Goal: Transaction & Acquisition: Purchase product/service

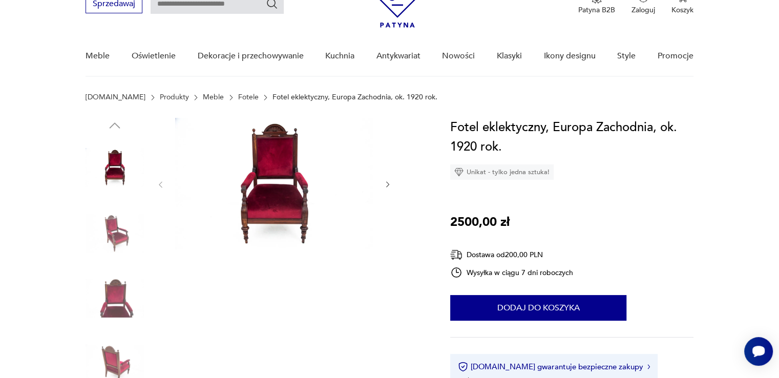
click at [282, 170] on img at bounding box center [274, 184] width 198 height 132
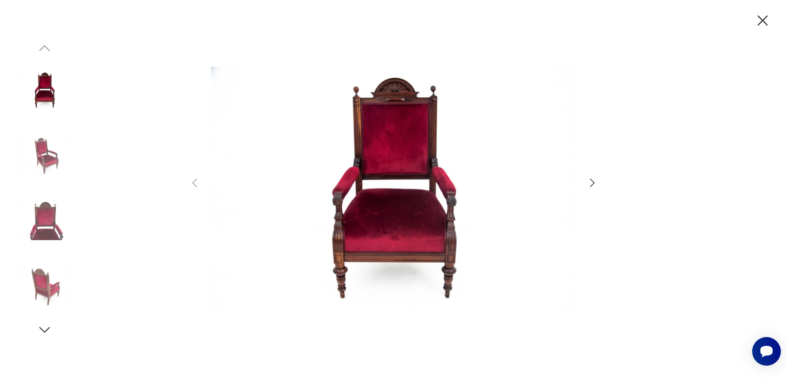
click at [410, 149] on img at bounding box center [393, 188] width 365 height 302
click at [593, 184] on icon "button" at bounding box center [592, 183] width 12 height 12
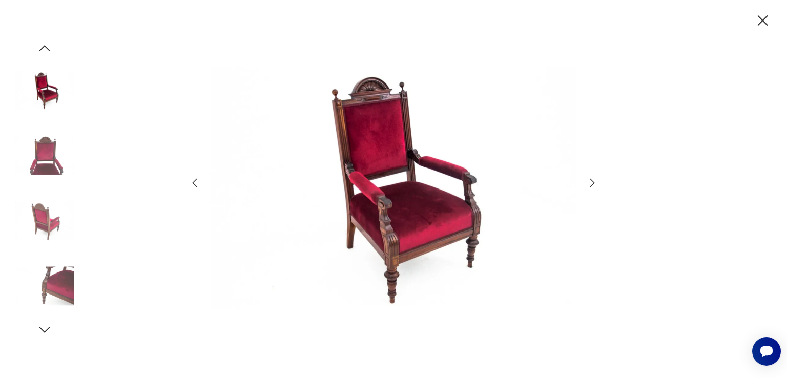
click at [593, 184] on icon "button" at bounding box center [592, 183] width 12 height 12
